Goal: Ask a question

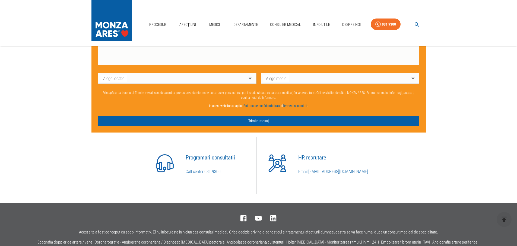
scroll to position [380, 0]
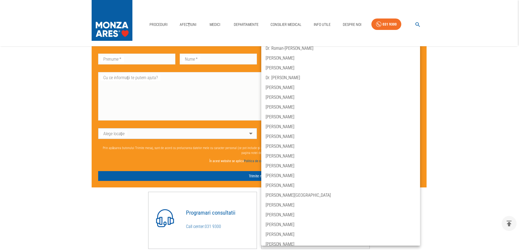
drag, startPoint x: 423, startPoint y: 145, endPoint x: 424, endPoint y: 163, distance: 18.2
click at [424, 163] on div at bounding box center [261, 125] width 522 height 250
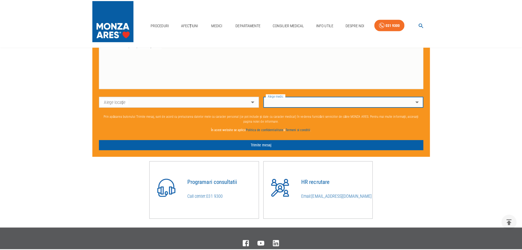
scroll to position [353, 0]
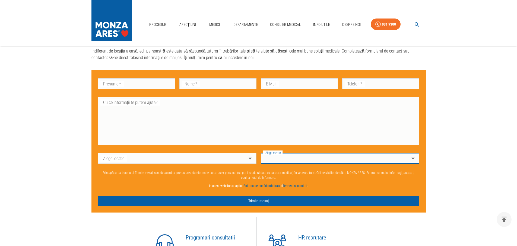
click at [413, 161] on body "Proceduri Afecțiuni Medici Departamente Consilier Medical Info Utile Despre Noi…" at bounding box center [258, 14] width 517 height 735
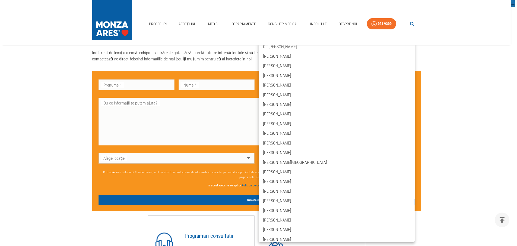
scroll to position [0, 0]
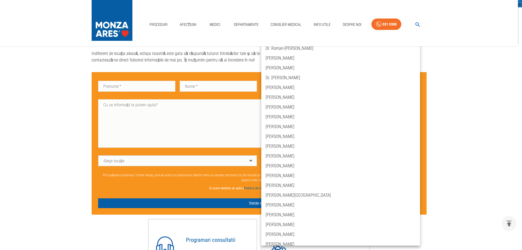
click at [37, 98] on div at bounding box center [261, 125] width 522 height 250
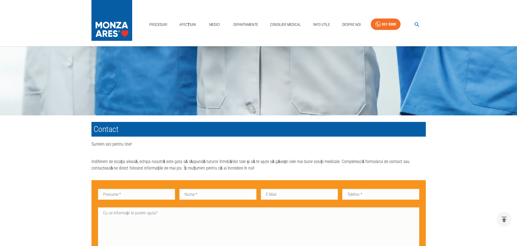
scroll to position [217, 0]
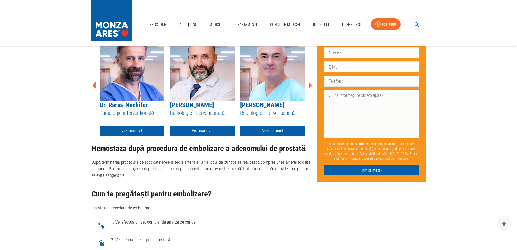
scroll to position [924, 0]
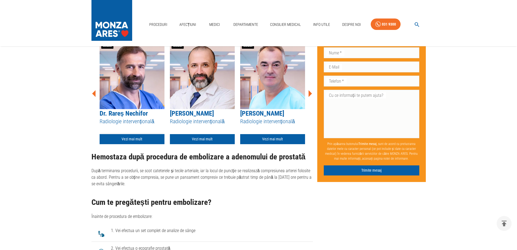
click at [161, 134] on link "Vezi mai mult" at bounding box center [132, 139] width 65 height 10
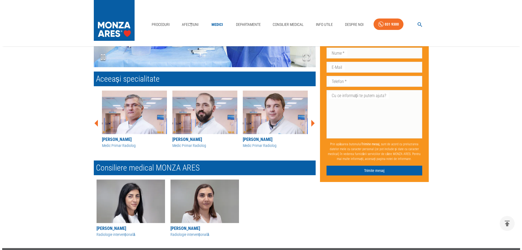
scroll to position [664, 0]
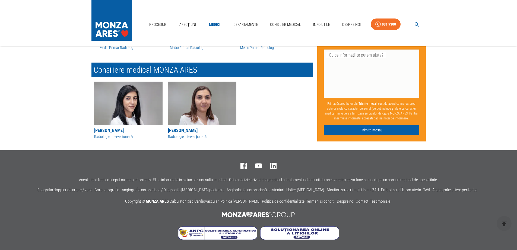
click at [111, 130] on div "[PERSON_NAME]" at bounding box center [128, 130] width 68 height 7
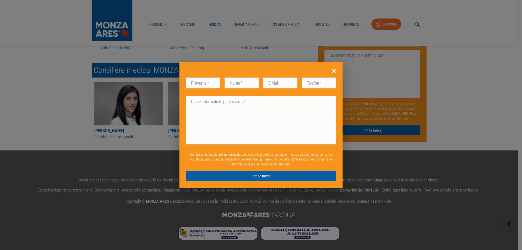
scroll to position [664, 0]
click at [201, 114] on textarea "Cu ce informații te putem ajuta?" at bounding box center [261, 120] width 142 height 44
paste textarea "[EMAIL_ADDRESS][DOMAIN_NAME]"
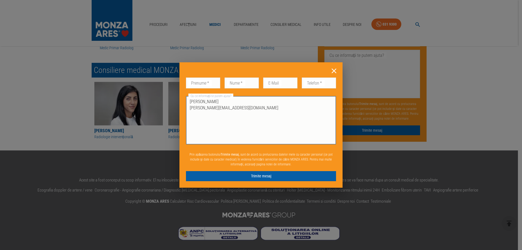
drag, startPoint x: 211, startPoint y: 122, endPoint x: 276, endPoint y: 150, distance: 70.8
click at [211, 122] on textarea "[PERSON_NAME] [PERSON_NAME][EMAIL_ADDRESS][DOMAIN_NAME]" at bounding box center [261, 120] width 142 height 44
click at [260, 112] on textarea "[PERSON_NAME] [PERSON_NAME][EMAIL_ADDRESS][DOMAIN_NAME]" at bounding box center [261, 120] width 142 height 44
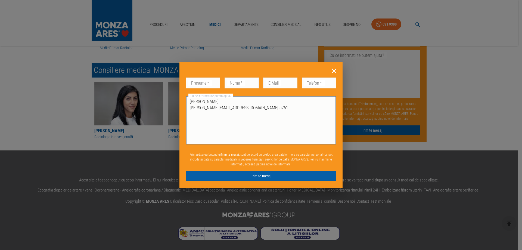
click at [233, 108] on textarea "[PERSON_NAME] [PERSON_NAME][EMAIL_ADDRESS][DOMAIN_NAME] o751" at bounding box center [261, 120] width 142 height 44
click at [271, 108] on textarea "[PERSON_NAME] [PERSON_NAME][EMAIL_ADDRESS][DOMAIN_NAME] 538314751" at bounding box center [261, 120] width 142 height 44
drag, startPoint x: 245, startPoint y: 107, endPoint x: 234, endPoint y: 108, distance: 11.7
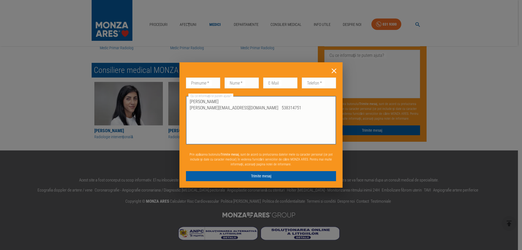
click at [234, 108] on textarea "[PERSON_NAME] [PERSON_NAME][EMAIL_ADDRESS][DOMAIN_NAME] 538314751" at bounding box center [261, 120] width 142 height 44
paste textarea "538314"
drag, startPoint x: 245, startPoint y: 108, endPoint x: 233, endPoint y: 110, distance: 12.2
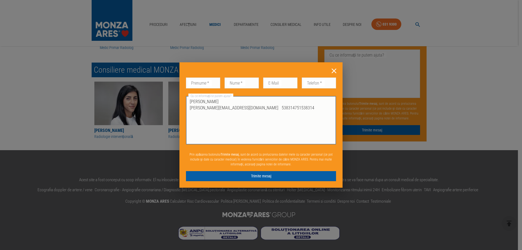
click at [233, 110] on textarea "[PERSON_NAME] [PERSON_NAME][EMAIL_ADDRESS][DOMAIN_NAME] 538314751538314" at bounding box center [261, 120] width 142 height 44
click at [262, 109] on textarea "[PERSON_NAME] [PERSON_NAME][EMAIL_ADDRESS][DOMAIN_NAME] 0751538314" at bounding box center [261, 120] width 142 height 44
type textarea "[PERSON_NAME] [PERSON_NAME][EMAIL_ADDRESS][DOMAIN_NAME] 0751538314"
click at [304, 176] on button "Trimite mesaj" at bounding box center [261, 176] width 150 height 10
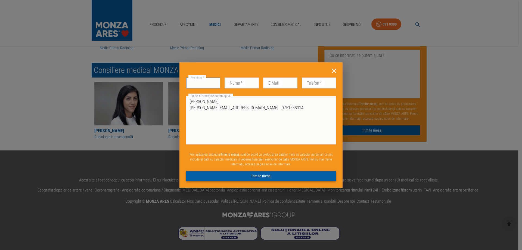
scroll to position [672, 0]
click at [281, 111] on textarea "[PERSON_NAME] [PERSON_NAME][EMAIL_ADDRESS][DOMAIN_NAME] 0751538314" at bounding box center [261, 120] width 142 height 44
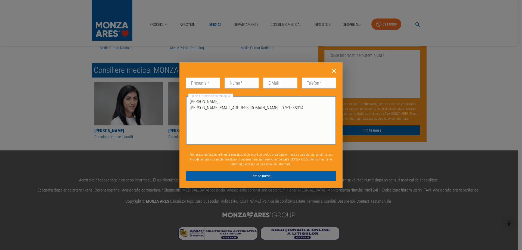
drag, startPoint x: 267, startPoint y: 109, endPoint x: 189, endPoint y: 108, distance: 78.0
click at [189, 108] on div "[PERSON_NAME] [PERSON_NAME][EMAIL_ADDRESS][DOMAIN_NAME] 0751538314 x Cu ce info…" at bounding box center [261, 120] width 150 height 48
drag, startPoint x: 192, startPoint y: 108, endPoint x: 320, endPoint y: 115, distance: 127.9
click at [320, 115] on textarea "[PERSON_NAME] [PERSON_NAME][EMAIL_ADDRESS][DOMAIN_NAME] 0751538314" at bounding box center [261, 120] width 142 height 44
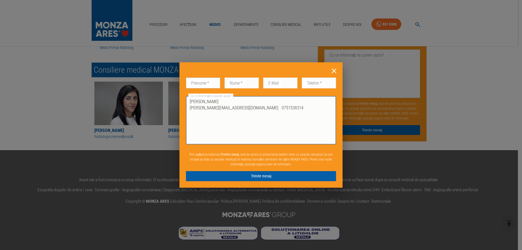
scroll to position [671, 0]
drag, startPoint x: 188, startPoint y: 83, endPoint x: 198, endPoint y: 87, distance: 10.8
click at [189, 83] on input "Prenume   *" at bounding box center [203, 82] width 34 height 11
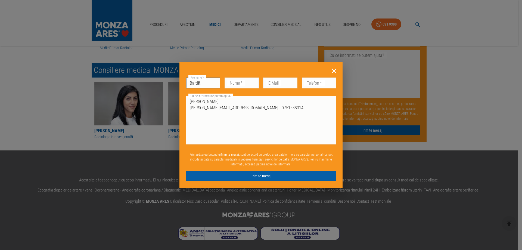
scroll to position [672, 0]
type input "Bardă"
click at [228, 84] on input "Nume   *" at bounding box center [241, 82] width 34 height 11
type input "[PERSON_NAME]"
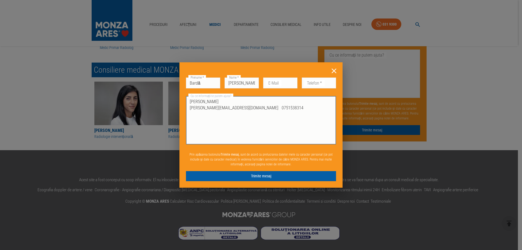
drag, startPoint x: 230, startPoint y: 108, endPoint x: 188, endPoint y: 110, distance: 41.9
click at [188, 110] on div "[PERSON_NAME] [PERSON_NAME][EMAIL_ADDRESS][DOMAIN_NAME] 0751538314 x Cu ce info…" at bounding box center [261, 120] width 150 height 48
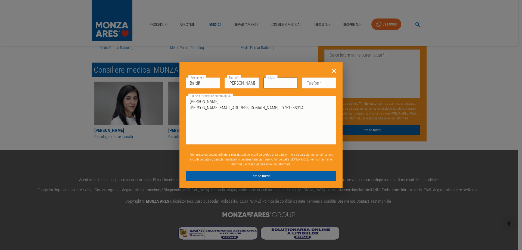
scroll to position [664, 0]
paste input "[EMAIL_ADDRESS][DOMAIN_NAME]"
type input "[EMAIL_ADDRESS][DOMAIN_NAME]"
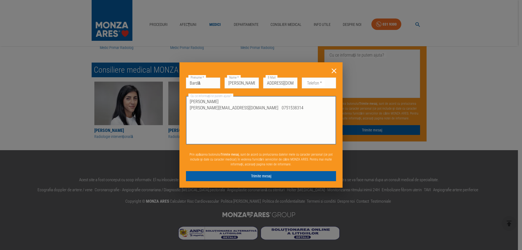
scroll to position [0, 0]
drag, startPoint x: 231, startPoint y: 108, endPoint x: 190, endPoint y: 106, distance: 41.1
click at [190, 106] on textarea "[PERSON_NAME] [PERSON_NAME][EMAIL_ADDRESS][DOMAIN_NAME] 0751538314" at bounding box center [261, 120] width 142 height 44
drag, startPoint x: 210, startPoint y: 101, endPoint x: 189, endPoint y: 101, distance: 21.5
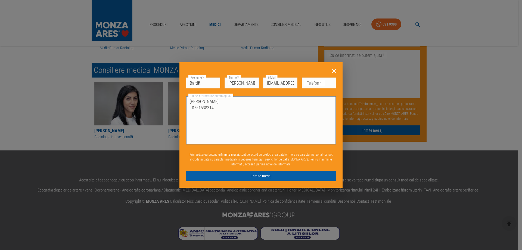
click at [189, 101] on div "[PERSON_NAME] 0751538314 x Cu ce informații te putem ajuta?" at bounding box center [261, 120] width 150 height 48
drag, startPoint x: 190, startPoint y: 101, endPoint x: 311, endPoint y: 120, distance: 121.8
click at [311, 120] on textarea "[PERSON_NAME] 0751538314" at bounding box center [261, 120] width 142 height 44
drag, startPoint x: 211, startPoint y: 100, endPoint x: 191, endPoint y: 101, distance: 19.9
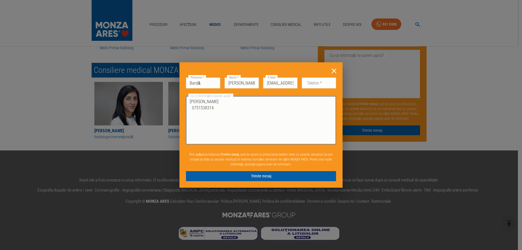
click at [191, 101] on textarea "[PERSON_NAME] 0751538314" at bounding box center [261, 120] width 142 height 44
drag, startPoint x: 219, startPoint y: 108, endPoint x: 191, endPoint y: 110, distance: 28.3
click at [191, 110] on textarea "0751538314" at bounding box center [261, 120] width 142 height 44
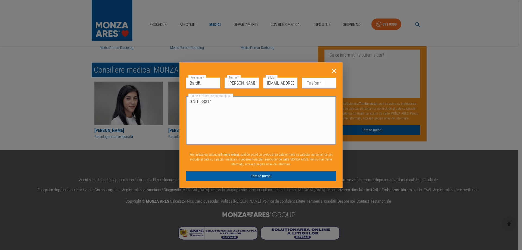
type textarea "0751538314"
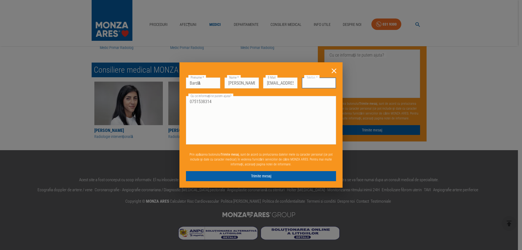
paste input "0751538314"
type input "0751538314"
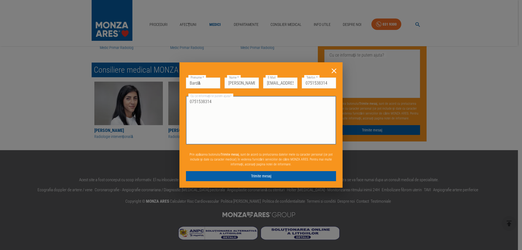
drag, startPoint x: 214, startPoint y: 108, endPoint x: 190, endPoint y: 108, distance: 24.2
click at [190, 108] on textarea "0751538314" at bounding box center [261, 120] width 142 height 44
click at [189, 108] on div "Am fost indrumat de medicul urolog pentru spitalul Monza Bucuresti x Cu ce info…" at bounding box center [261, 120] width 150 height 48
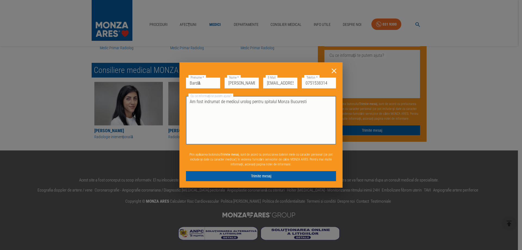
click at [190, 108] on textarea "Am fost indrumat de medicul urolog pentru spitalul Monza Bucuresti" at bounding box center [261, 120] width 142 height 44
click at [208, 109] on textarea "Buna ziua, Am fost indrumat de medicul urolog pentru spitalul Monza Bucuresti" at bounding box center [261, 120] width 142 height 44
click at [327, 109] on textarea "Buna ziua, am fost indrumat de medicul urolog pentru spitalul Monza Bucuresti" at bounding box center [261, 120] width 142 height 44
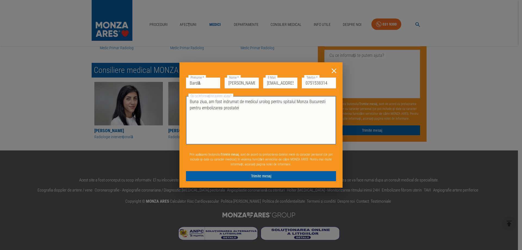
drag, startPoint x: 207, startPoint y: 108, endPoint x: 271, endPoint y: 114, distance: 64.3
click at [208, 108] on textarea "Buna ziua, am fost indrumat de medicul urolog pentru spitalul Monza Bucuresti p…" at bounding box center [261, 120] width 142 height 44
click at [253, 131] on textarea "Buna ziua, am fost indrumat de medicul urolog pentru spitalul Monza Bucuresti p…" at bounding box center [261, 120] width 142 height 44
click at [207, 108] on textarea "Buna ziua, am fost indrumat de medicul urolog pentru spitalul Monza Bucuresti p…" at bounding box center [261, 120] width 142 height 44
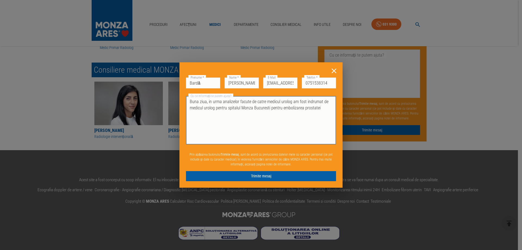
scroll to position [671, 0]
drag, startPoint x: 321, startPoint y: 108, endPoint x: 328, endPoint y: 108, distance: 7.6
click at [328, 108] on textarea "Buna ziua, in urma analizelor facute de catre medicul urolog am fost indrumat d…" at bounding box center [261, 120] width 142 height 44
drag, startPoint x: 230, startPoint y: 114, endPoint x: 205, endPoint y: 117, distance: 24.6
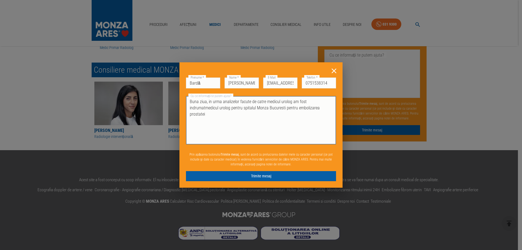
click at [205, 117] on textarea "Buna ziua, in urma analizelor facute de catre medicul urolog am fost indrumatme…" at bounding box center [261, 120] width 142 height 44
click at [288, 118] on textarea "Buna ziua, in urma analizelor facute de catre medicul urolog am fost indrumat p…" at bounding box center [261, 120] width 142 height 44
click at [221, 122] on textarea "Buna ziua, in urma analizelor facute de catre medicul urolog am fost indrumat p…" at bounding box center [261, 120] width 142 height 44
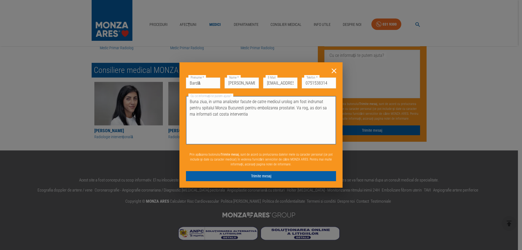
click at [241, 121] on textarea "Buna ziua, in urma analizelor facute de catre medicul urolog am fost indrumat p…" at bounding box center [261, 120] width 142 height 44
type textarea "Buna ziua, in urma analizelor facute de catre medicul urolog am fost indrumat p…"
click at [302, 176] on button "Trimite mesaj" at bounding box center [261, 176] width 150 height 10
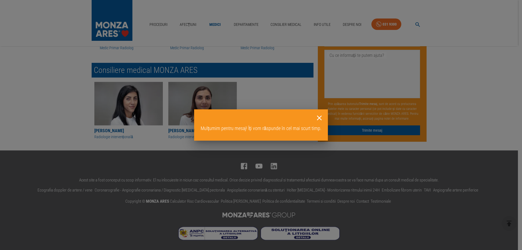
scroll to position [664, 0]
click at [320, 118] on icon at bounding box center [319, 118] width 8 height 8
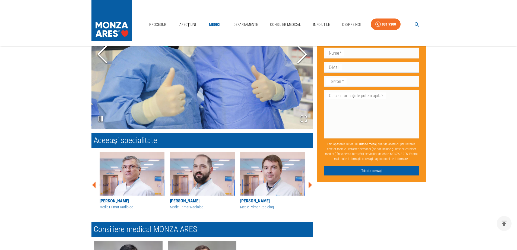
scroll to position [509, 0]
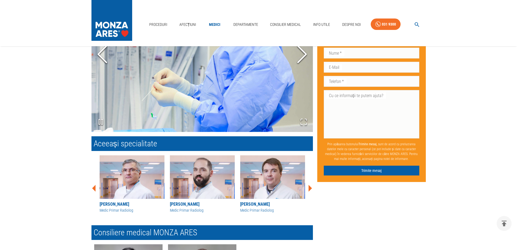
click at [310, 189] on icon at bounding box center [311, 187] width 4 height 7
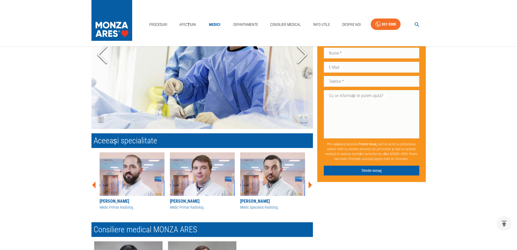
scroll to position [505, 0]
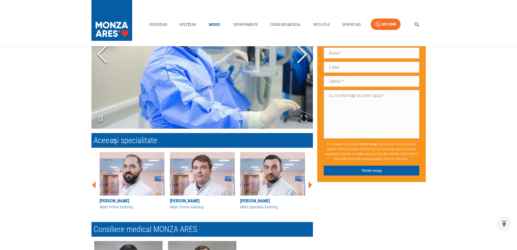
click at [92, 184] on icon at bounding box center [94, 185] width 16 height 16
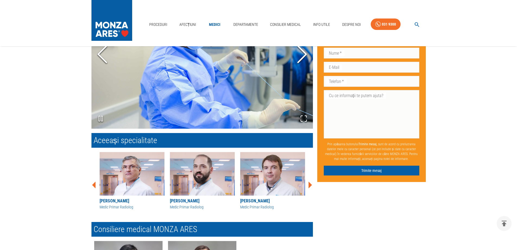
click at [92, 184] on icon at bounding box center [94, 185] width 16 height 16
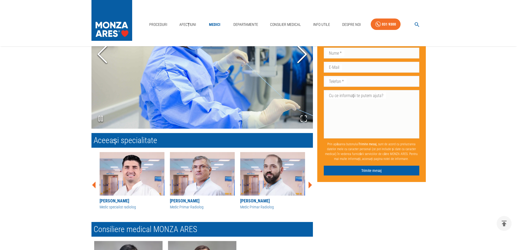
scroll to position [505, 0]
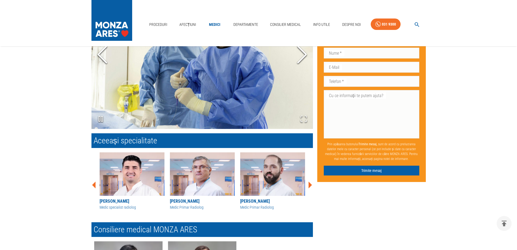
click at [92, 184] on icon at bounding box center [94, 185] width 16 height 16
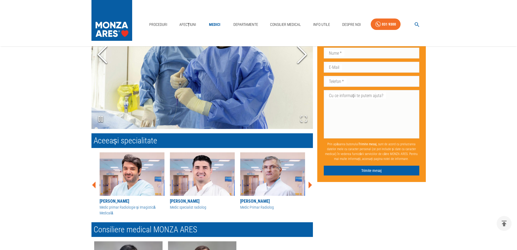
scroll to position [509, 0]
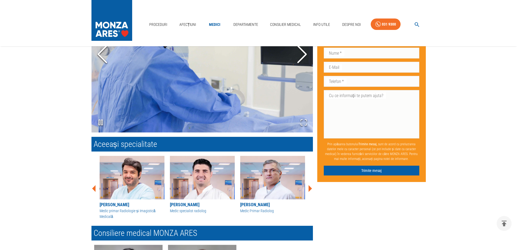
click at [92, 184] on div "[PERSON_NAME] Medic Primar Radiologie Imagistică [PERSON_NAME] Medic primar Rad…" at bounding box center [200, 186] width 226 height 70
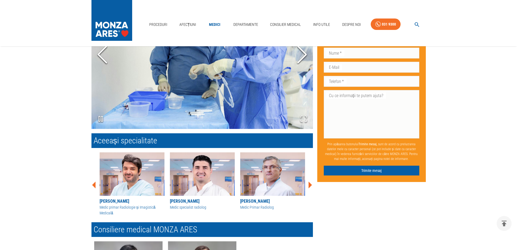
click at [95, 186] on icon at bounding box center [94, 184] width 4 height 7
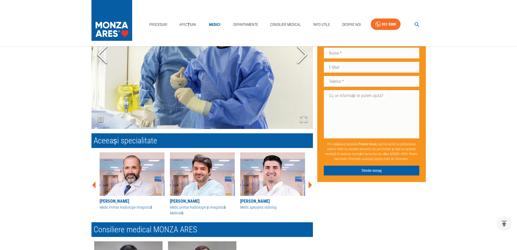
click at [93, 183] on icon at bounding box center [94, 185] width 16 height 16
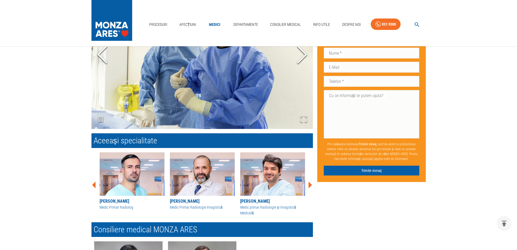
scroll to position [509, 0]
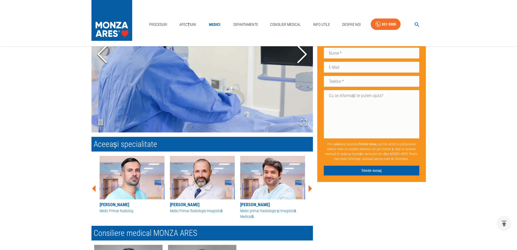
click at [93, 183] on div "[PERSON_NAME] Medic Primar Radiologie Imagistică [PERSON_NAME] Medic primar Rad…" at bounding box center [200, 186] width 226 height 70
click at [94, 186] on icon at bounding box center [94, 188] width 16 height 16
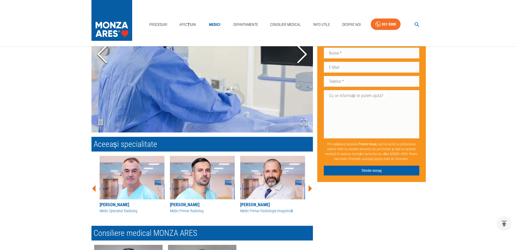
scroll to position [505, 0]
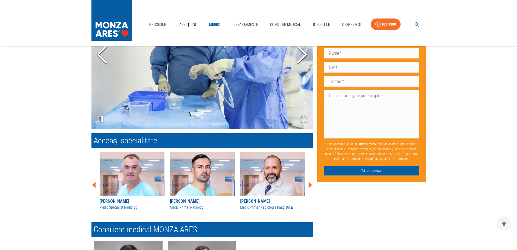
click at [94, 189] on icon at bounding box center [94, 185] width 16 height 16
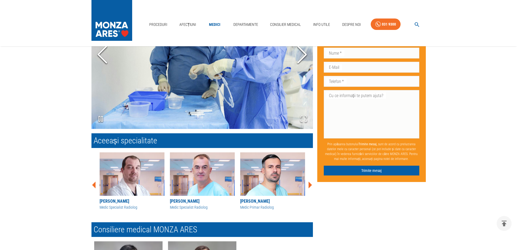
scroll to position [505, 0]
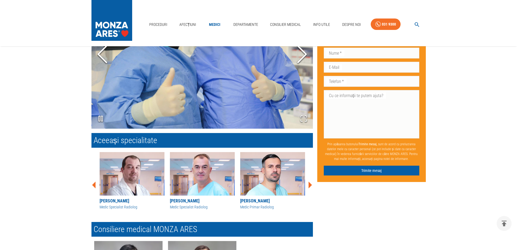
click at [95, 187] on icon at bounding box center [94, 184] width 4 height 7
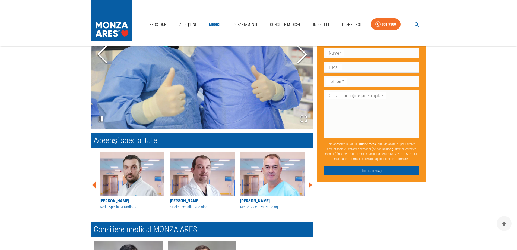
click at [96, 186] on icon at bounding box center [94, 185] width 16 height 16
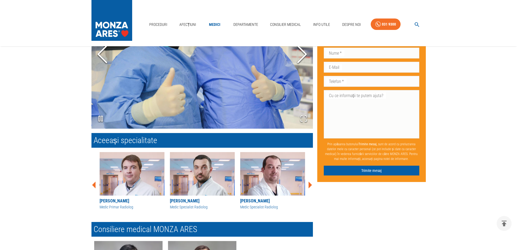
click at [96, 185] on icon at bounding box center [94, 185] width 16 height 16
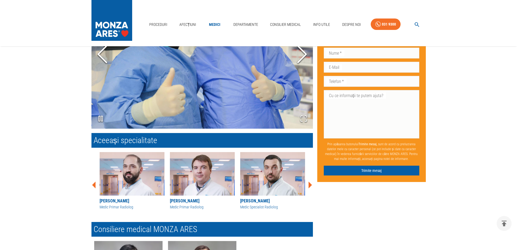
scroll to position [509, 0]
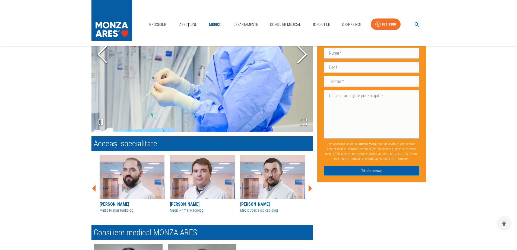
click at [96, 185] on icon at bounding box center [94, 188] width 16 height 16
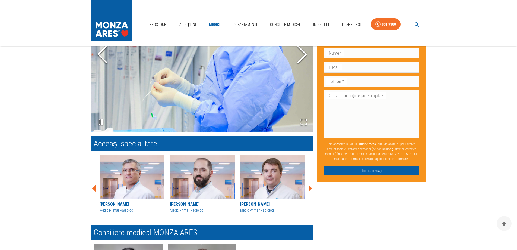
click at [96, 185] on icon at bounding box center [94, 188] width 16 height 16
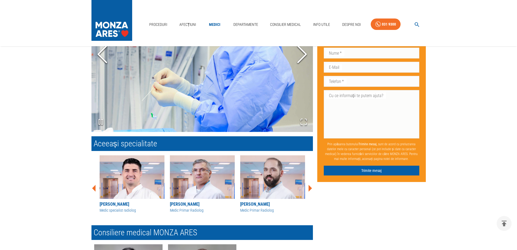
click at [96, 185] on icon at bounding box center [94, 188] width 16 height 16
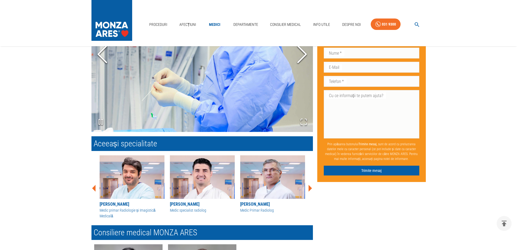
click at [96, 185] on icon at bounding box center [94, 188] width 16 height 16
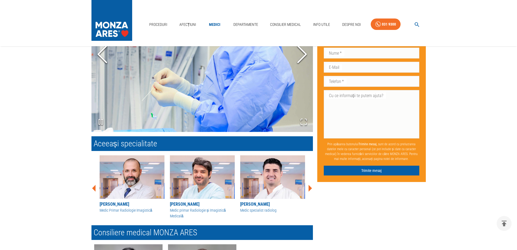
click at [96, 185] on icon at bounding box center [94, 188] width 16 height 16
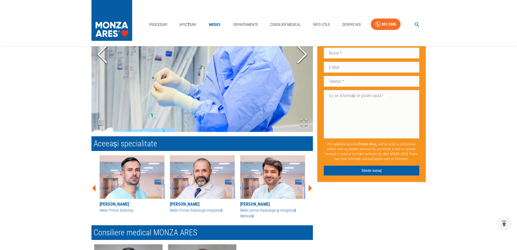
click at [96, 185] on icon at bounding box center [94, 188] width 16 height 16
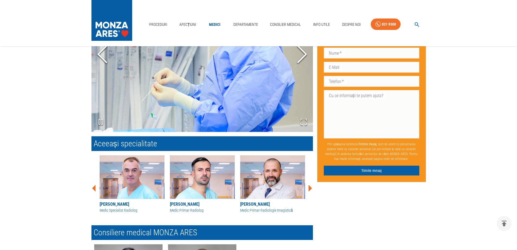
click at [96, 185] on icon at bounding box center [94, 188] width 16 height 16
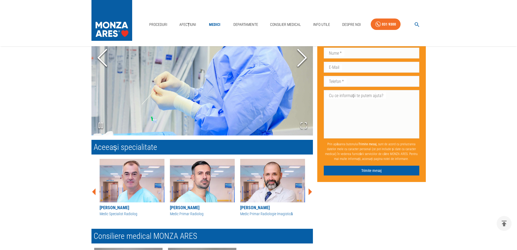
click at [96, 185] on icon at bounding box center [94, 191] width 16 height 16
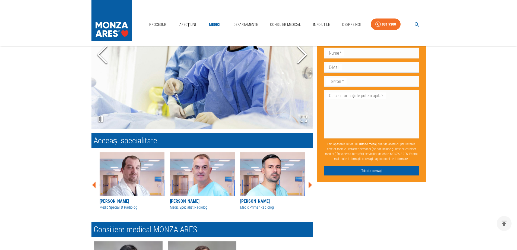
click at [94, 185] on icon at bounding box center [94, 184] width 4 height 7
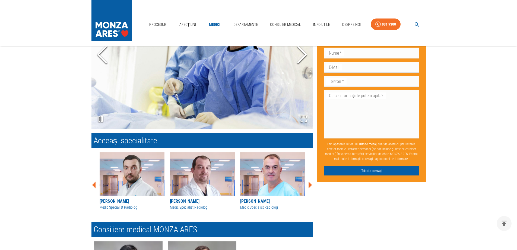
click at [94, 185] on icon at bounding box center [94, 184] width 4 height 7
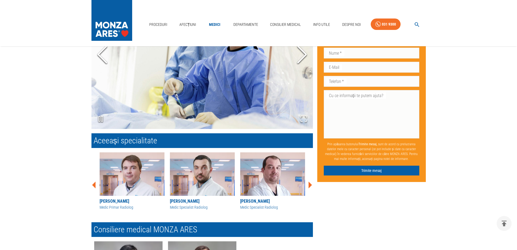
click at [94, 185] on icon at bounding box center [94, 184] width 4 height 7
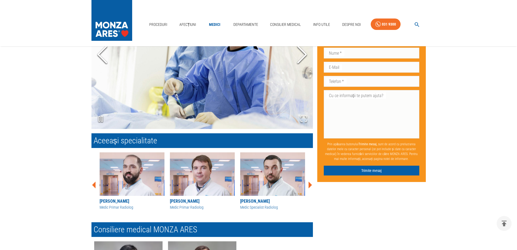
click at [94, 185] on icon at bounding box center [94, 184] width 4 height 7
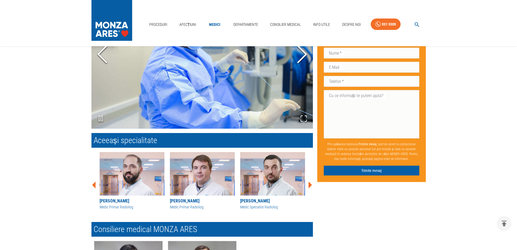
click at [94, 185] on icon at bounding box center [94, 184] width 4 height 7
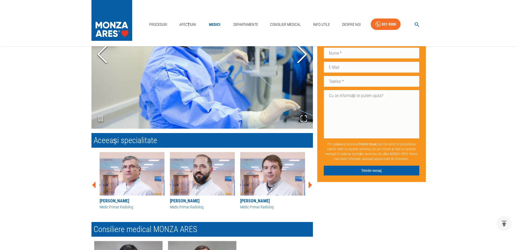
click at [94, 185] on icon at bounding box center [94, 184] width 4 height 7
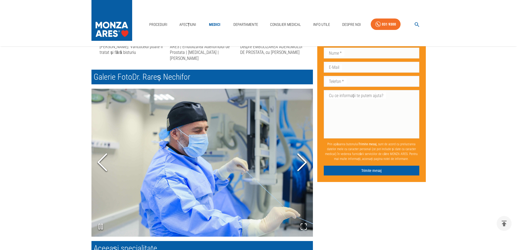
scroll to position [397, 0]
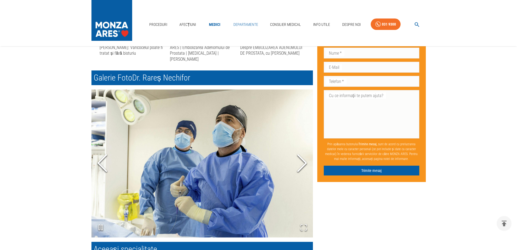
click at [247, 24] on link "Departamente" at bounding box center [245, 24] width 29 height 11
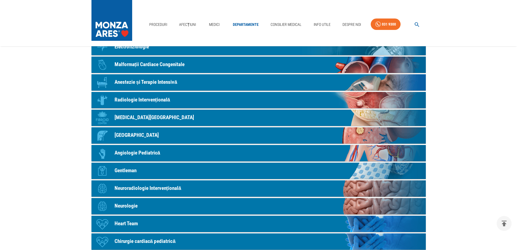
scroll to position [136, 0]
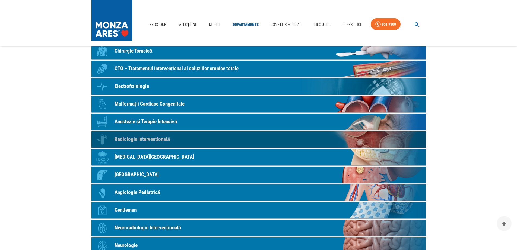
click at [164, 139] on p "Radiologie Intervențională" at bounding box center [143, 139] width 56 height 8
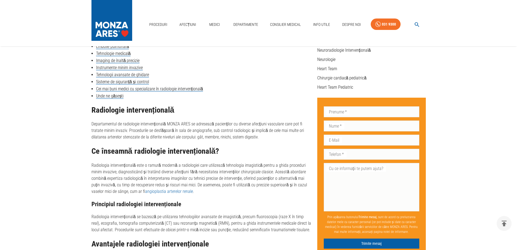
scroll to position [217, 0]
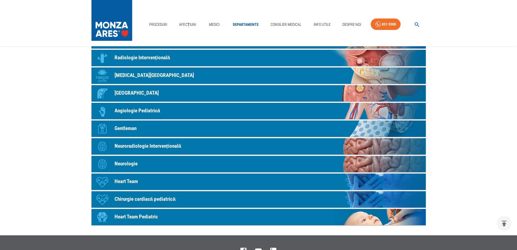
scroll to position [136, 0]
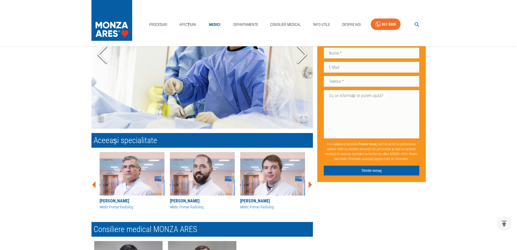
scroll to position [506, 0]
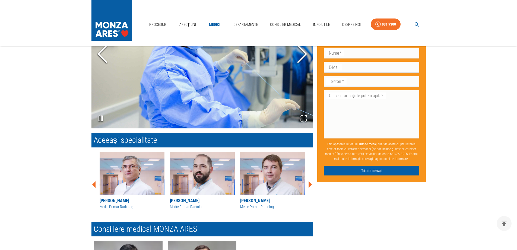
click at [95, 185] on icon at bounding box center [94, 184] width 4 height 7
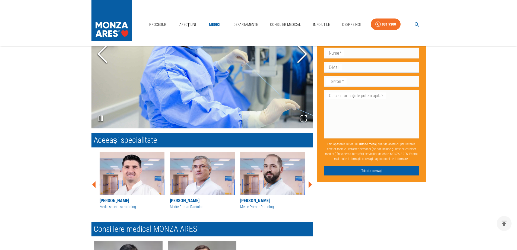
click at [94, 185] on icon at bounding box center [94, 184] width 4 height 7
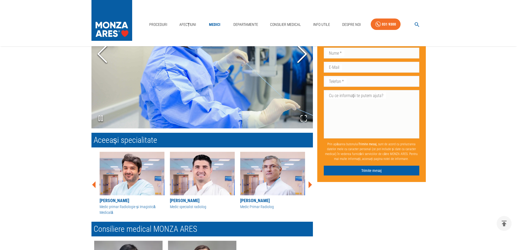
click at [94, 185] on icon at bounding box center [94, 184] width 4 height 7
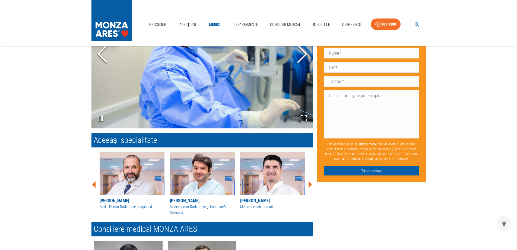
click at [94, 185] on icon at bounding box center [94, 184] width 4 height 7
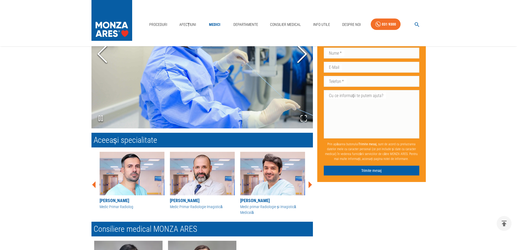
click at [94, 185] on icon at bounding box center [94, 184] width 4 height 7
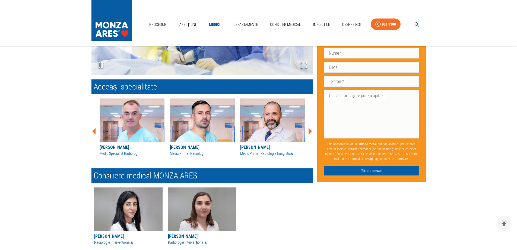
scroll to position [587, 0]
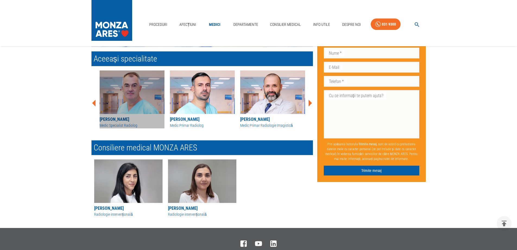
click at [124, 94] on img at bounding box center [132, 91] width 65 height 43
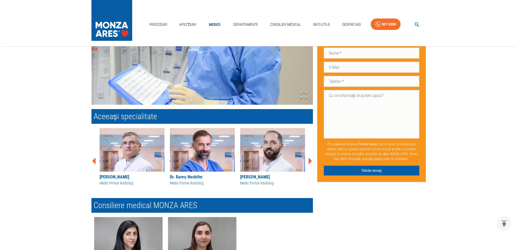
scroll to position [432, 0]
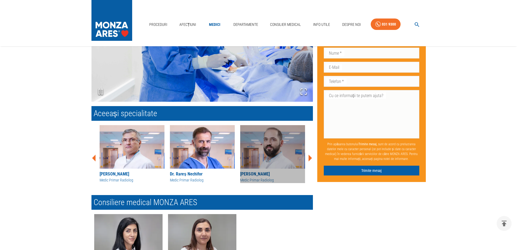
click at [261, 148] on img at bounding box center [272, 146] width 65 height 43
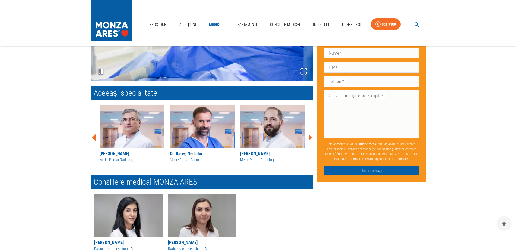
scroll to position [486, 0]
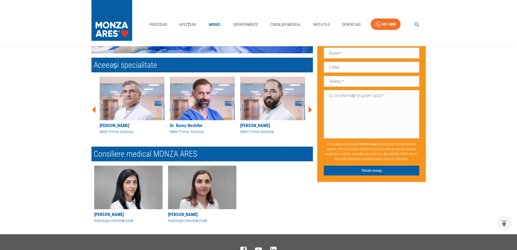
click at [309, 111] on icon at bounding box center [310, 109] width 16 height 16
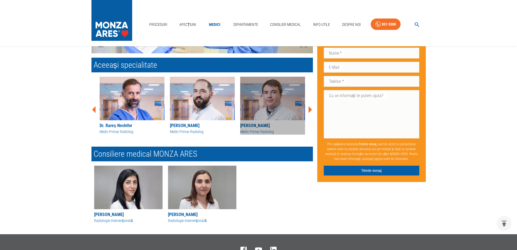
click at [274, 99] on img at bounding box center [272, 98] width 65 height 43
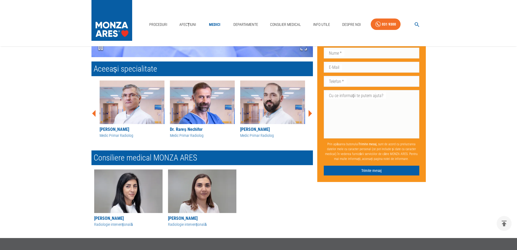
scroll to position [488, 0]
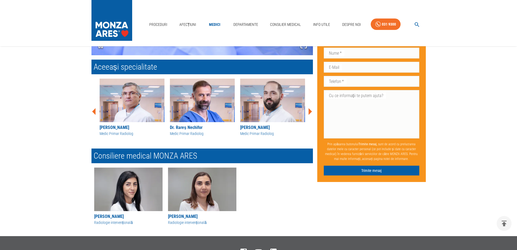
click at [95, 112] on icon at bounding box center [94, 111] width 4 height 7
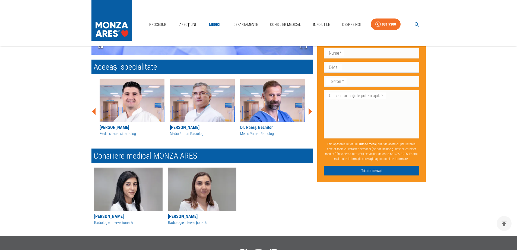
click at [95, 112] on icon at bounding box center [94, 111] width 4 height 7
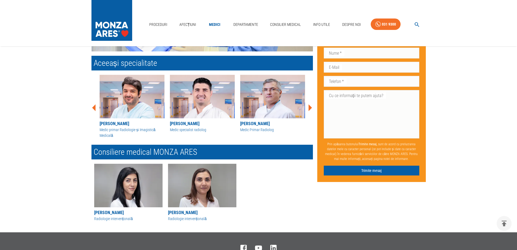
scroll to position [486, 0]
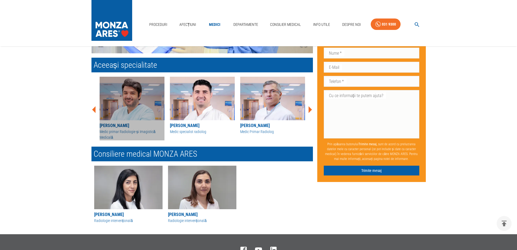
click at [129, 102] on img at bounding box center [132, 98] width 65 height 43
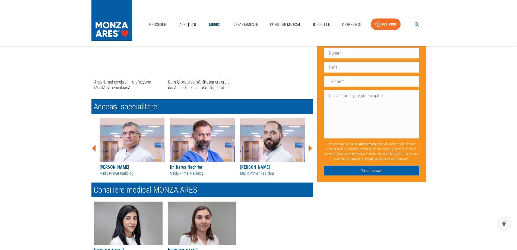
scroll to position [244, 0]
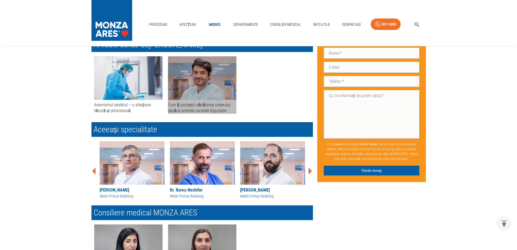
click at [200, 105] on div "Cum îți protejezi sănătatea creierului dacă ai arterele carotide îngustate" at bounding box center [202, 108] width 68 height 12
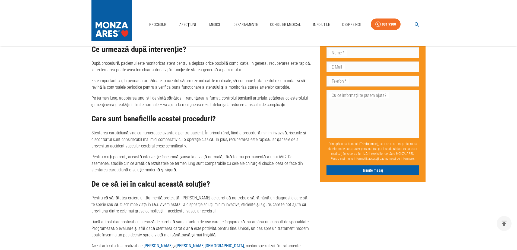
scroll to position [706, 0]
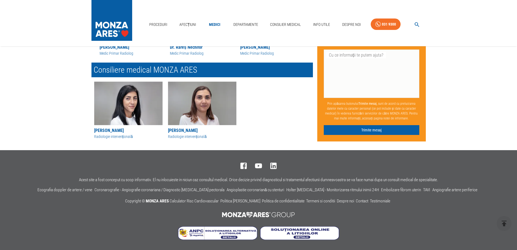
scroll to position [244, 0]
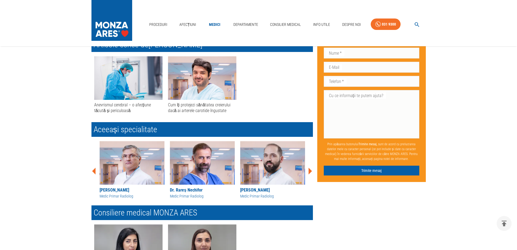
click at [310, 170] on icon at bounding box center [311, 170] width 4 height 7
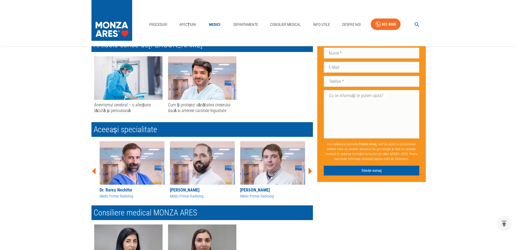
click at [310, 170] on icon at bounding box center [311, 170] width 4 height 7
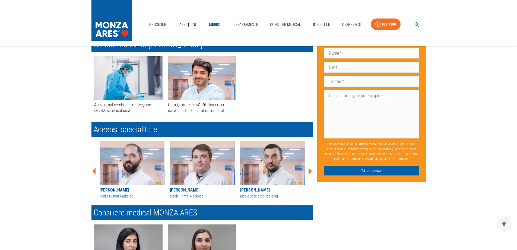
click at [310, 171] on icon at bounding box center [311, 170] width 4 height 7
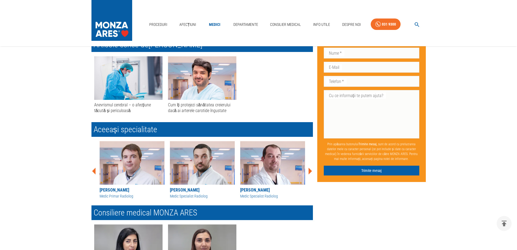
click at [311, 171] on icon at bounding box center [311, 170] width 4 height 7
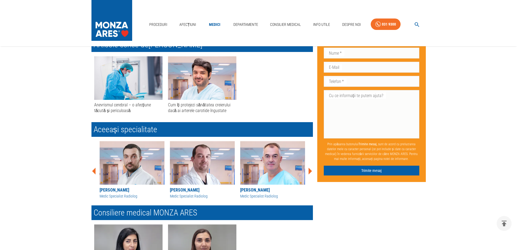
click at [310, 172] on icon at bounding box center [311, 170] width 4 height 7
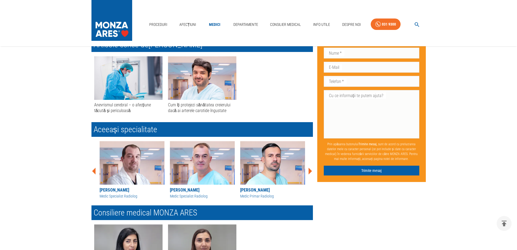
click at [310, 172] on icon at bounding box center [311, 170] width 4 height 7
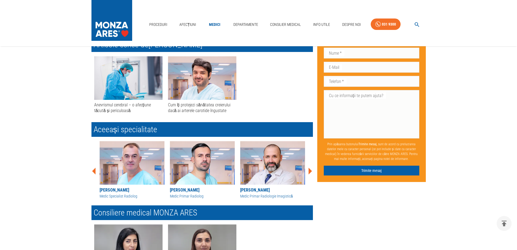
click at [310, 172] on icon at bounding box center [311, 170] width 4 height 7
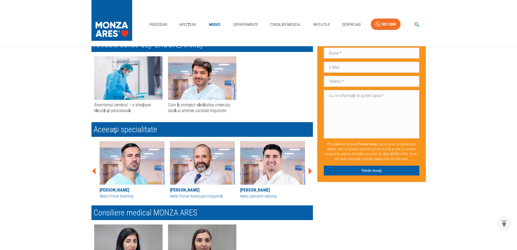
click at [310, 172] on icon at bounding box center [311, 170] width 4 height 7
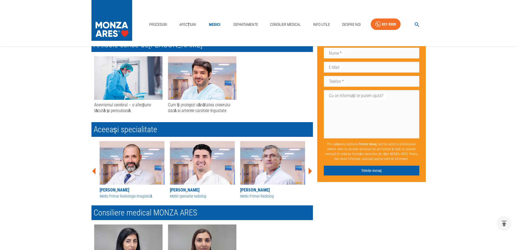
click at [309, 172] on icon at bounding box center [311, 170] width 4 height 7
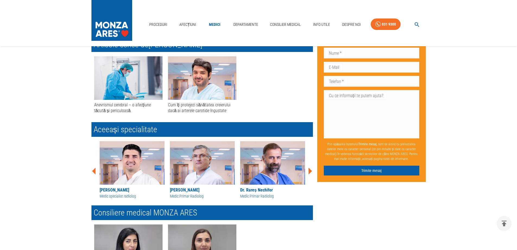
click at [310, 171] on icon at bounding box center [311, 170] width 4 height 7
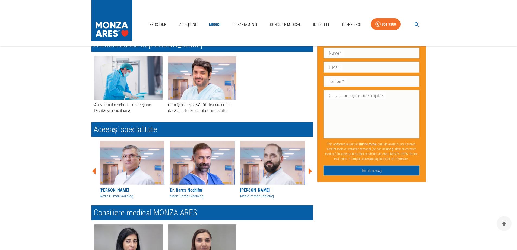
click at [311, 171] on icon at bounding box center [311, 170] width 4 height 7
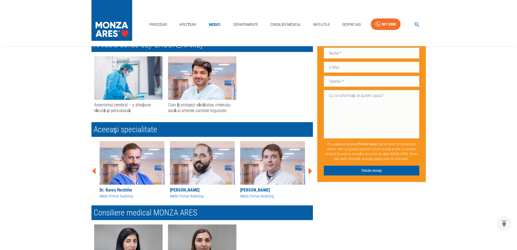
click at [311, 171] on icon at bounding box center [311, 170] width 4 height 7
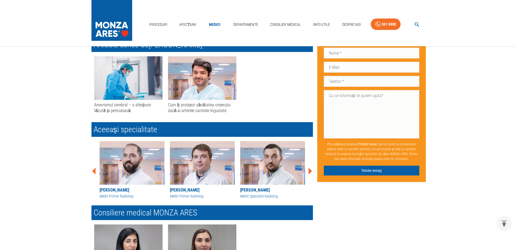
click at [311, 170] on icon at bounding box center [311, 170] width 4 height 7
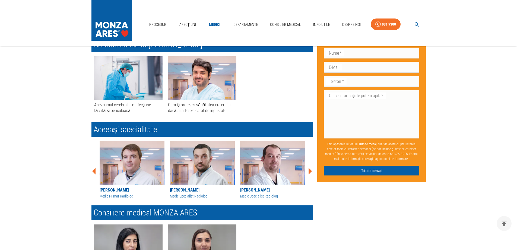
click at [311, 170] on icon at bounding box center [311, 170] width 4 height 7
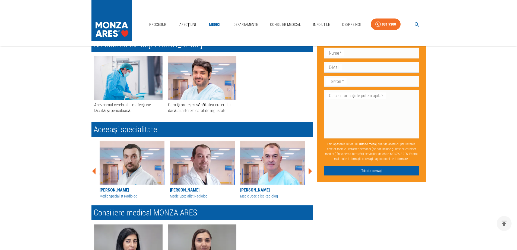
click at [311, 170] on icon at bounding box center [311, 170] width 4 height 7
